Goal: Subscribe to service/newsletter

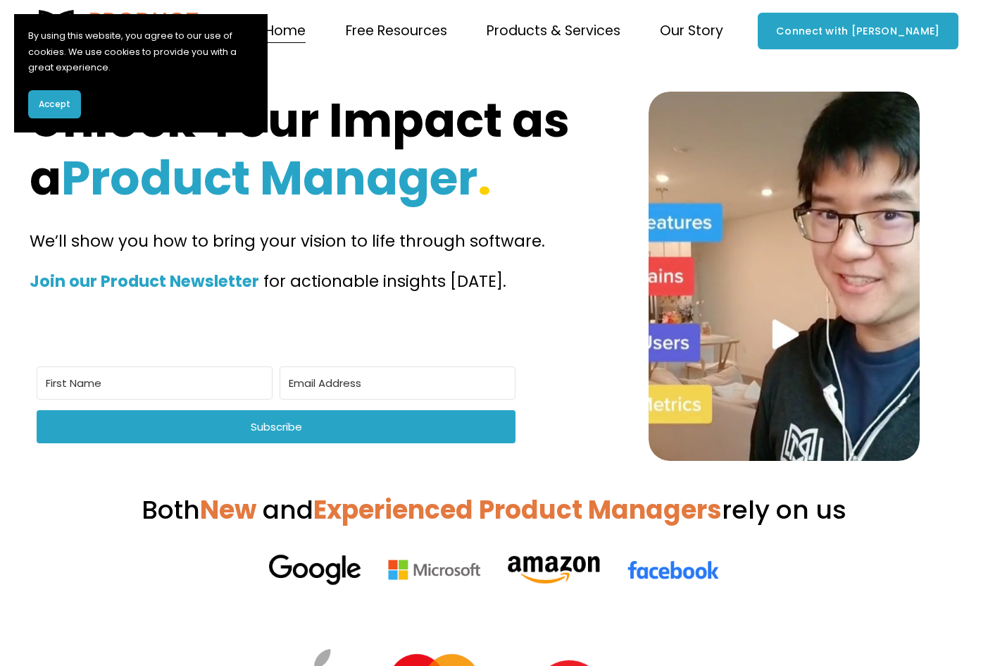
click at [60, 107] on span "Accept" at bounding box center [55, 104] width 32 height 13
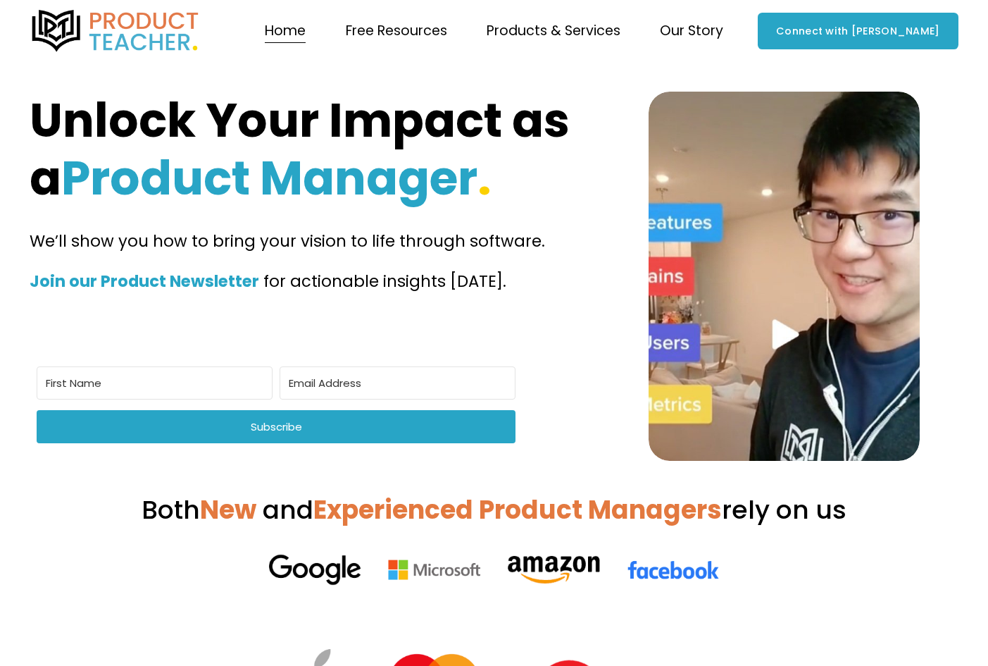
click at [447, 34] on span "Free Resources" at bounding box center [396, 31] width 101 height 25
click at [0, 0] on span "Blog" at bounding box center [0, 0] width 0 height 0
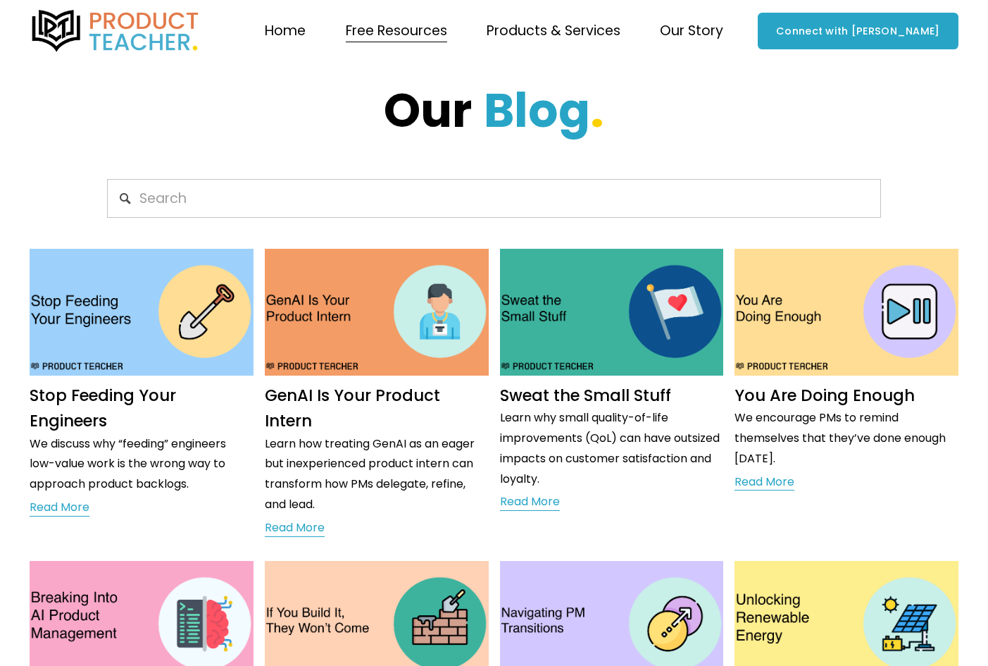
click at [0, 0] on span "Newsletter" at bounding box center [0, 0] width 0 height 0
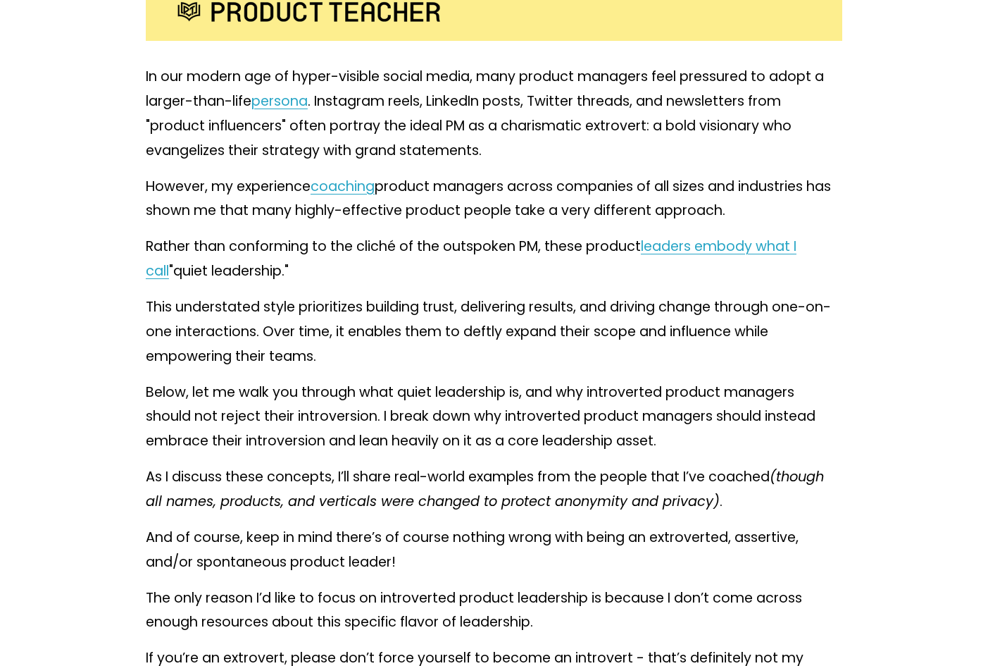
scroll to position [614, 0]
